Goal: Obtain resource: Download file/media

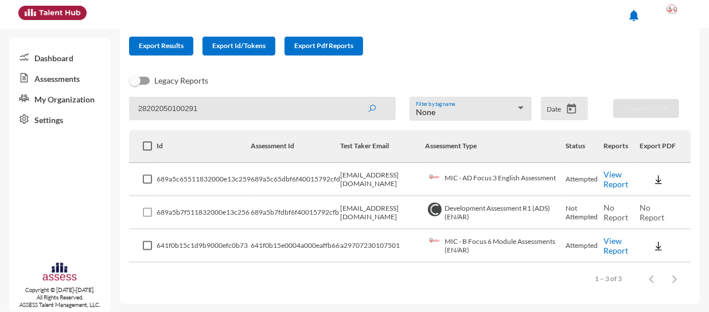
type input "28202050100291"
click at [353, 98] on button "submit" at bounding box center [371, 108] width 37 height 21
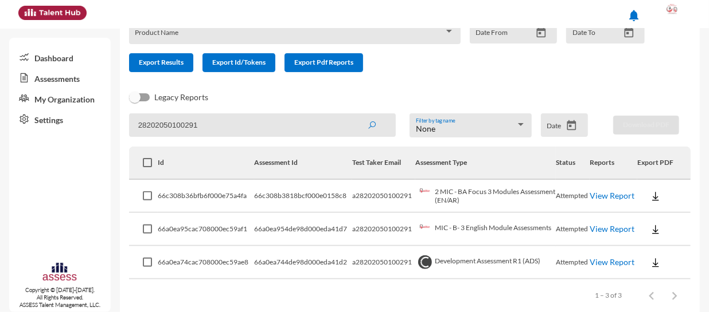
scroll to position [97, 0]
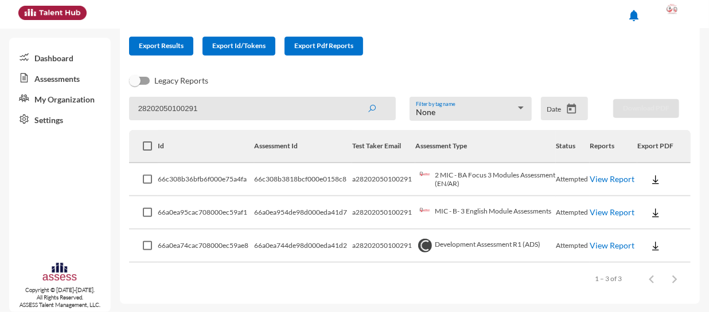
click at [613, 212] on link "View Report" at bounding box center [611, 213] width 45 height 10
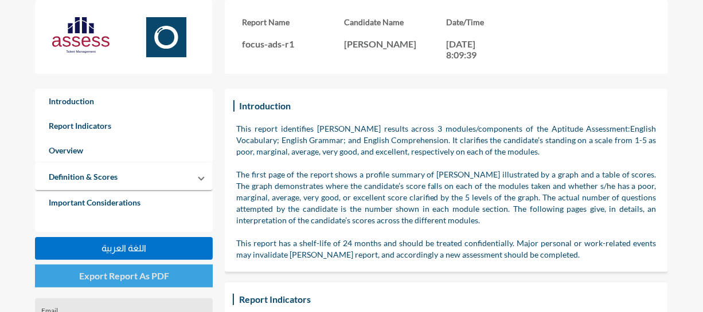
click at [147, 277] on span "Export Report As PDF" at bounding box center [124, 276] width 90 height 11
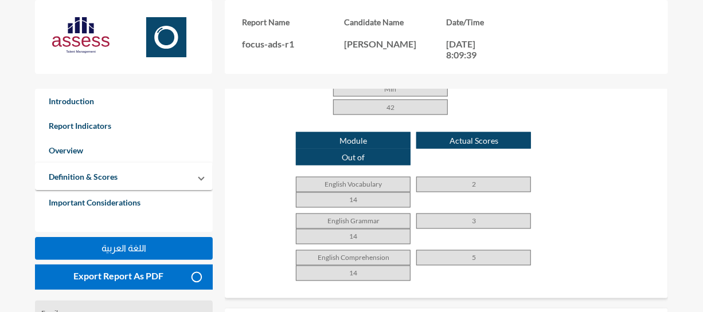
scroll to position [833, 0]
